Goal: Task Accomplishment & Management: Complete application form

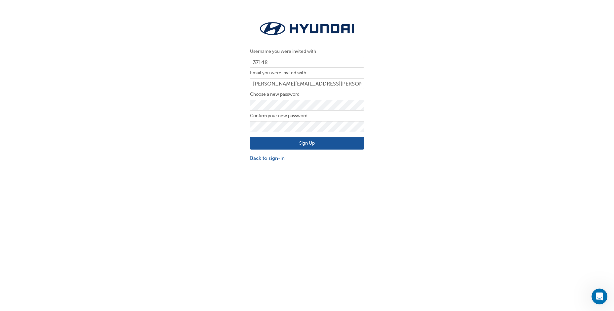
click at [209, 168] on div "Username you were invited with 37148 Email you were invited with [PERSON_NAME][…" at bounding box center [307, 170] width 614 height 311
click at [313, 141] on button "Sign Up" at bounding box center [307, 143] width 114 height 13
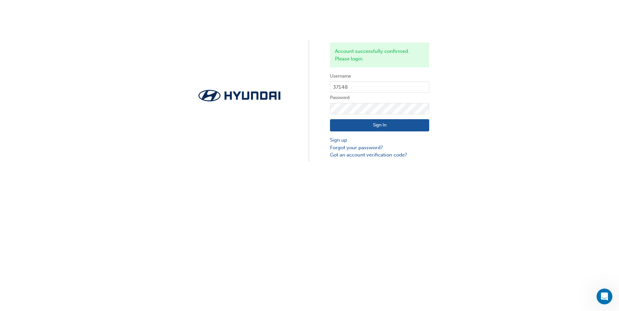
click at [383, 125] on button "Sign In" at bounding box center [379, 125] width 99 height 13
